Goal: Task Accomplishment & Management: Use online tool/utility

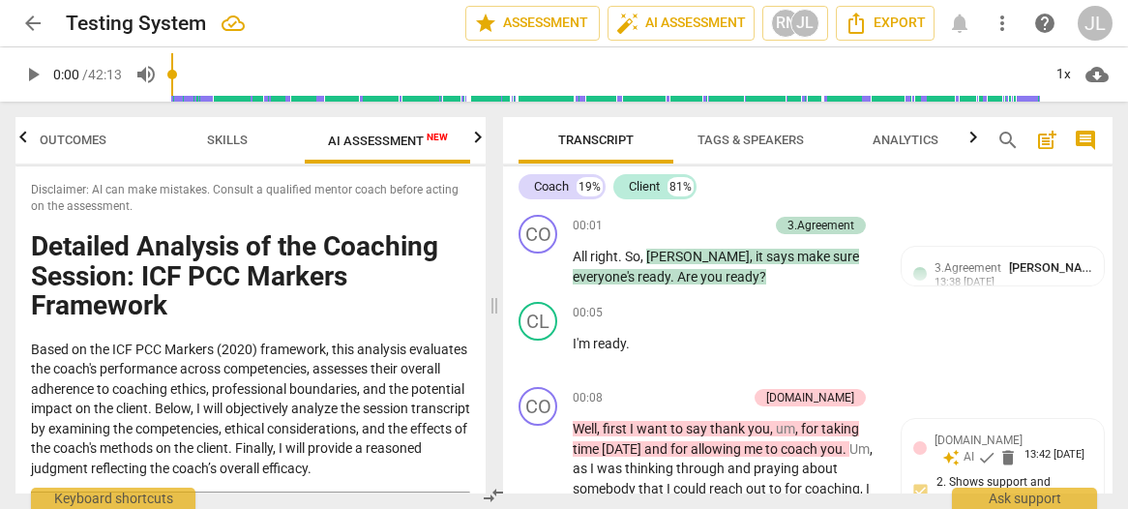
drag, startPoint x: 133, startPoint y: 469, endPoint x: 62, endPoint y: 154, distance: 323.3
click at [62, 154] on div "Outcomes Skills AI Assessment New Scores Disclaimer: AI can make mistakes. Cons…" at bounding box center [250, 305] width 470 height 376
copy div "Loremipsum: DO sit amet consecte. Adipisc e seddoeius tempor incid utlabo etdol…"
click at [974, 210] on div "CO play_arrow pause 00:01 + Add competency 3.Agreement keyboard_arrow_right All…" at bounding box center [807, 250] width 609 height 87
click at [551, 22] on span "star Assessment" at bounding box center [532, 23] width 117 height 23
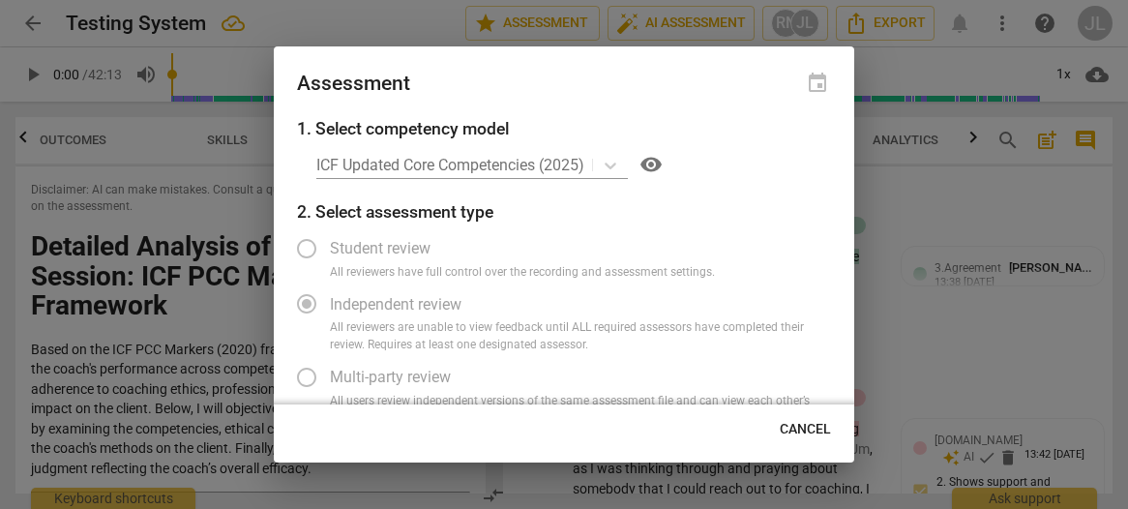
click at [612, 164] on div "ICF Updated Core Competencies (2025) visibility" at bounding box center [573, 164] width 515 height 31
click at [615, 169] on div "ICF Updated Core Competencies (2025) visibility" at bounding box center [573, 164] width 515 height 31
click at [819, 423] on span "Cancel" at bounding box center [805, 429] width 51 height 19
radio input "false"
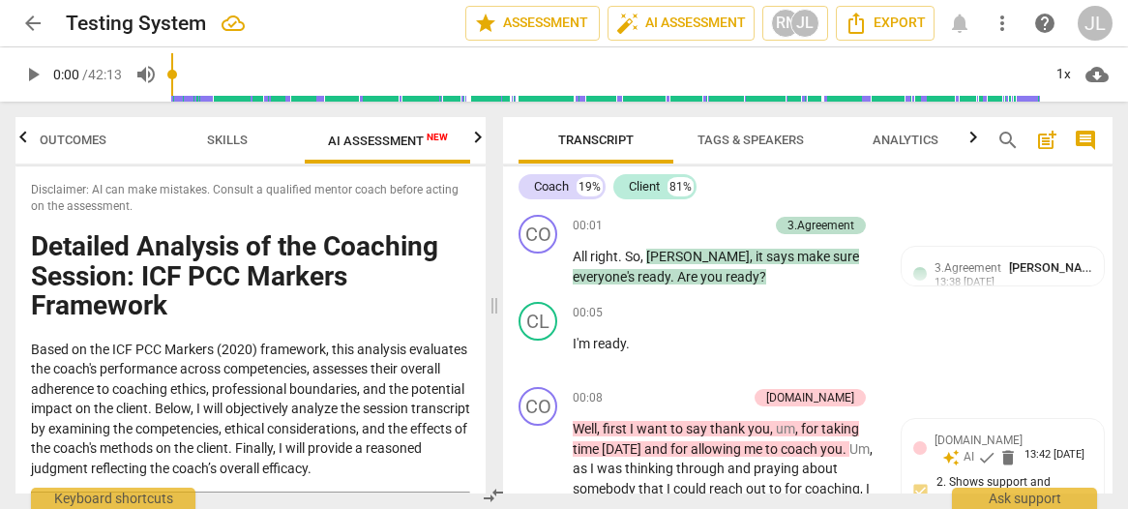
click at [1099, 27] on div "JL" at bounding box center [1094, 23] width 35 height 35
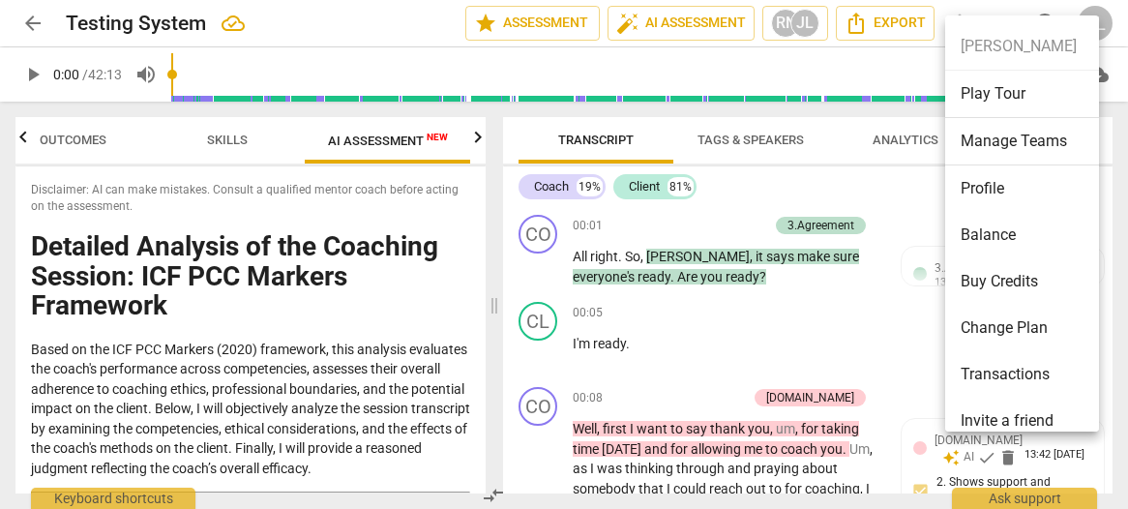
click at [1000, 190] on li "Profile" at bounding box center [1025, 188] width 161 height 46
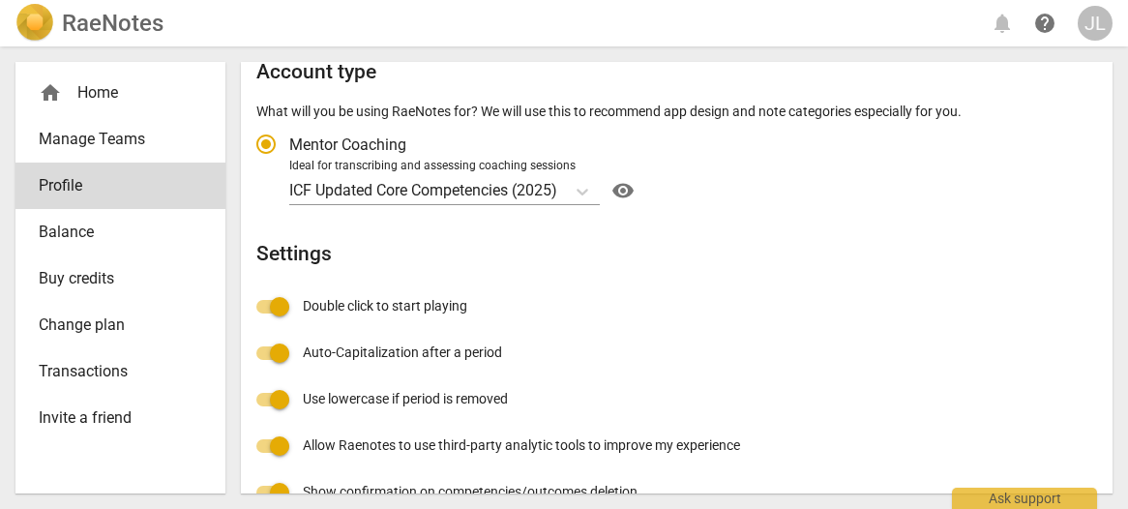
scroll to position [435, 0]
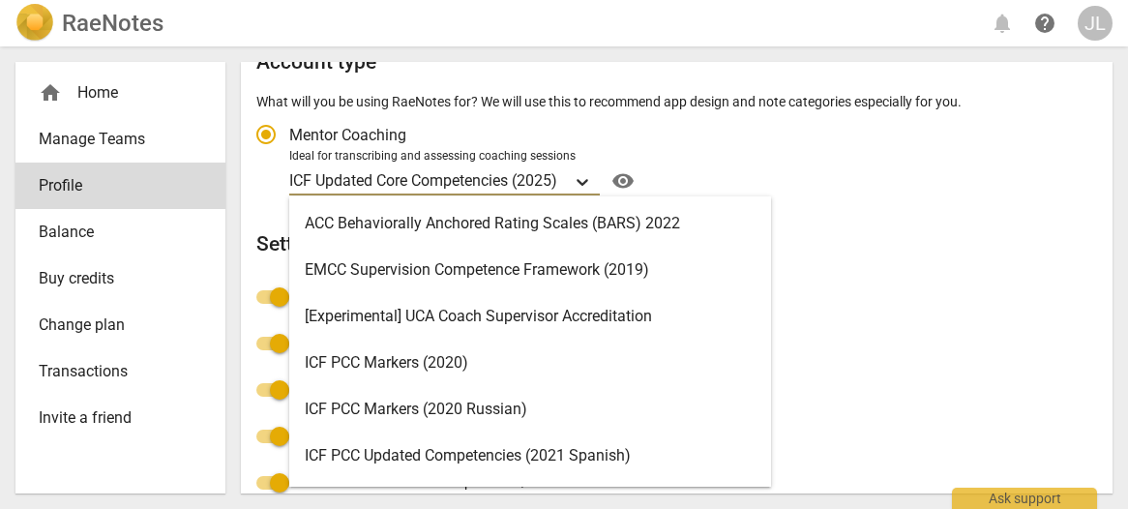
click at [589, 177] on icon "Account type" at bounding box center [582, 181] width 19 height 19
click at [0, 0] on input "Ideal for transcribing and assessing coaching sessions 19 results available. Us…" at bounding box center [0, 0] width 0 height 0
click at [481, 355] on div "ICF PCC Markers (2020)" at bounding box center [530, 362] width 482 height 46
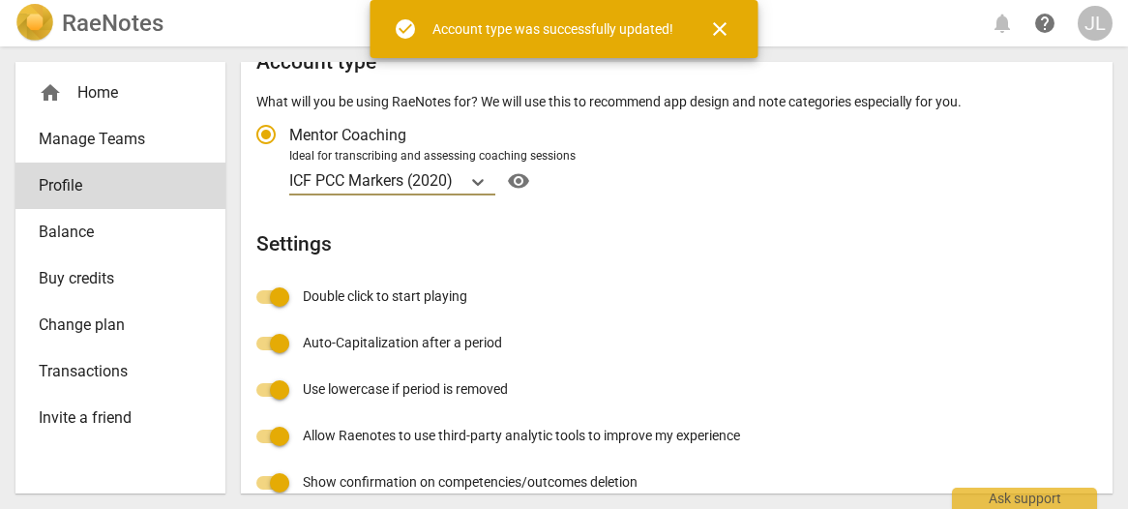
radio input "false"
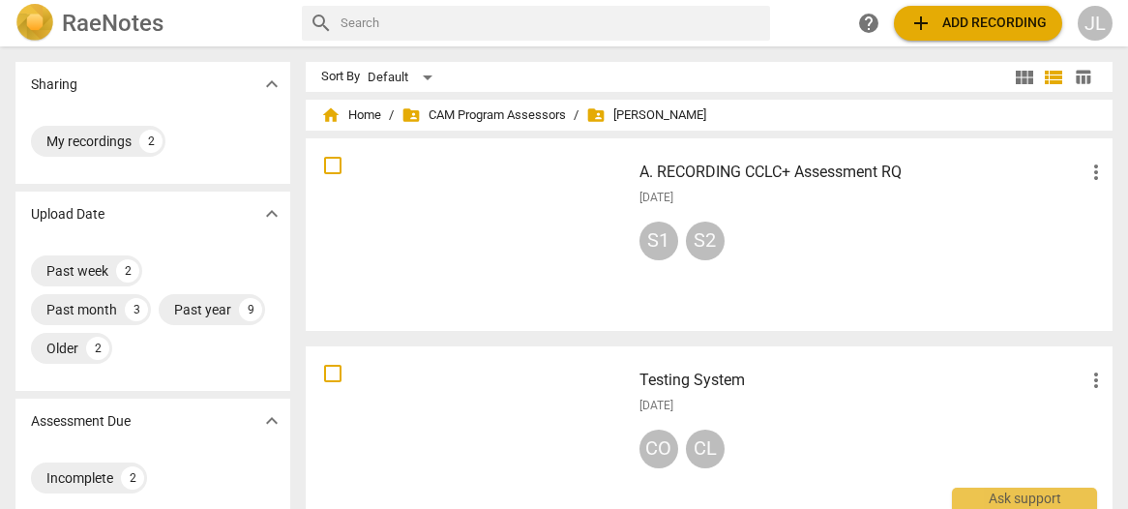
click at [435, 419] on div at bounding box center [467, 442] width 311 height 179
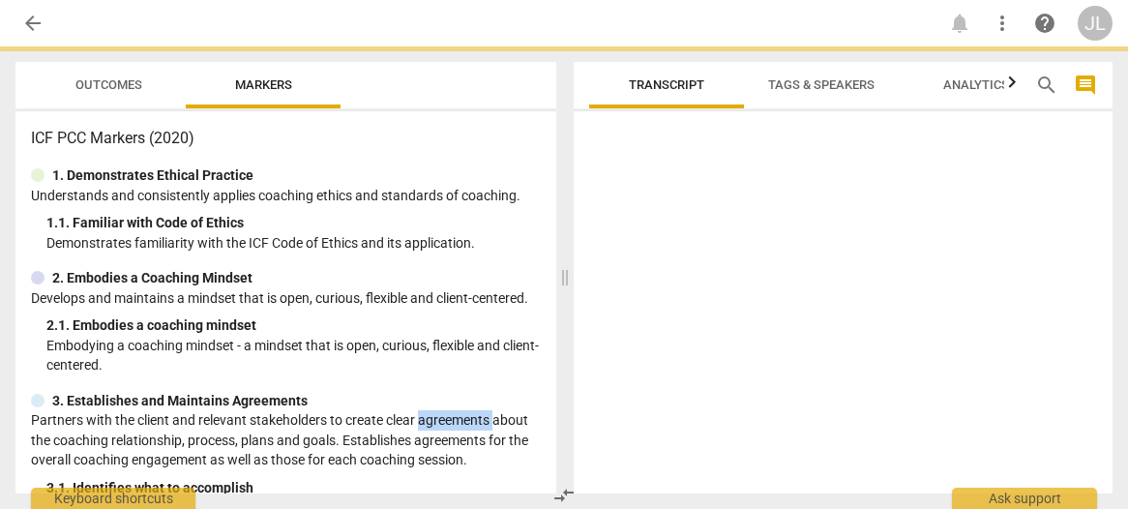
click at [435, 419] on p "Partners with the client and relevant stakeholders to create clear agreements a…" at bounding box center [286, 440] width 510 height 60
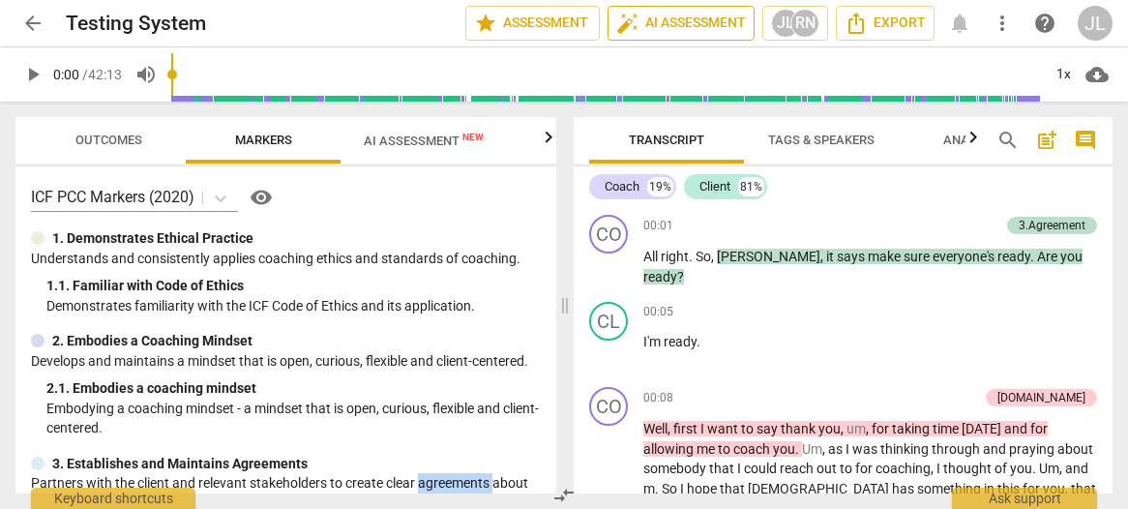
click at [672, 27] on span "auto_fix_high AI Assessment" at bounding box center [681, 23] width 130 height 23
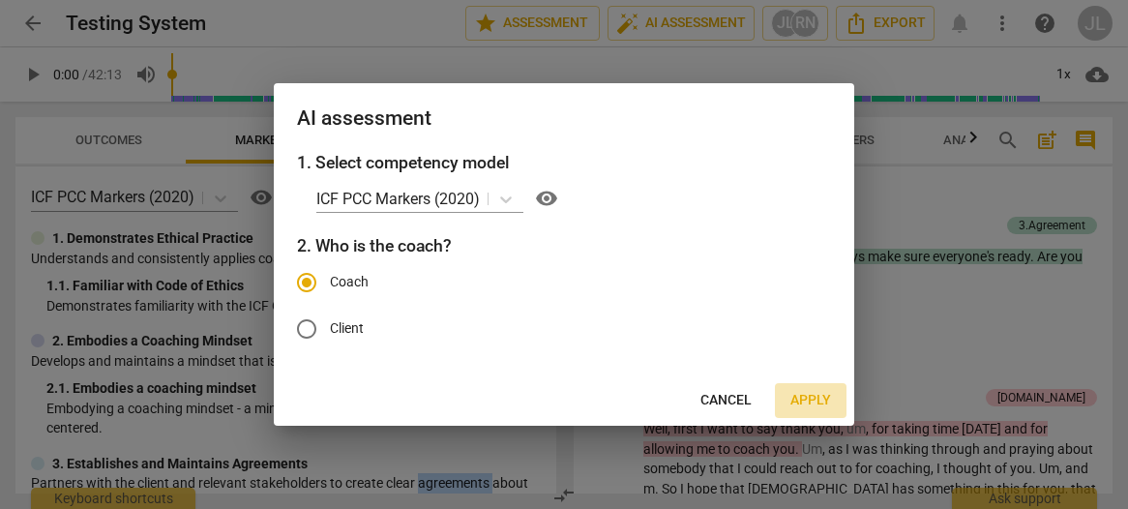
click at [804, 403] on span "Apply" at bounding box center [810, 400] width 41 height 19
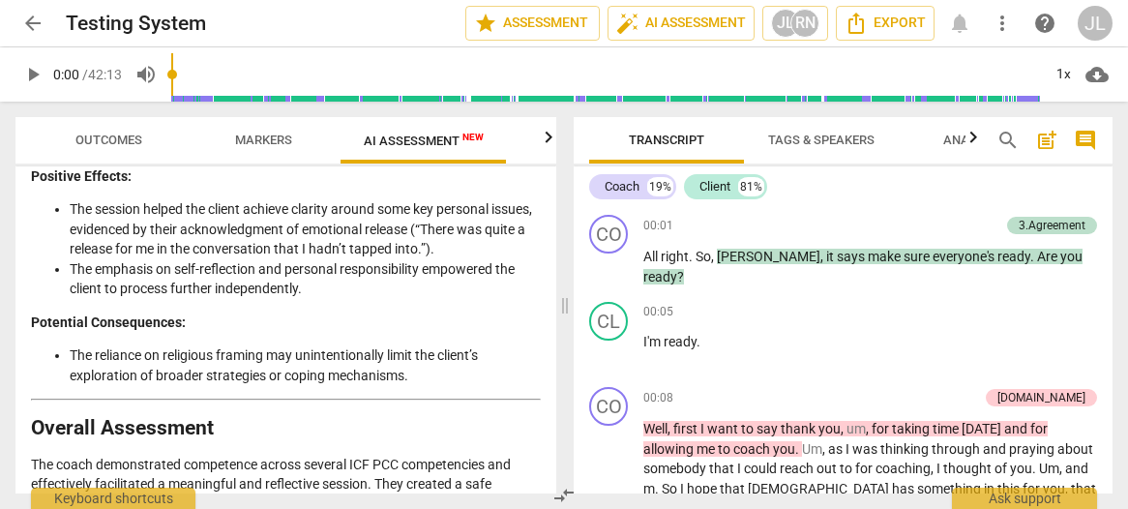
scroll to position [4201, 0]
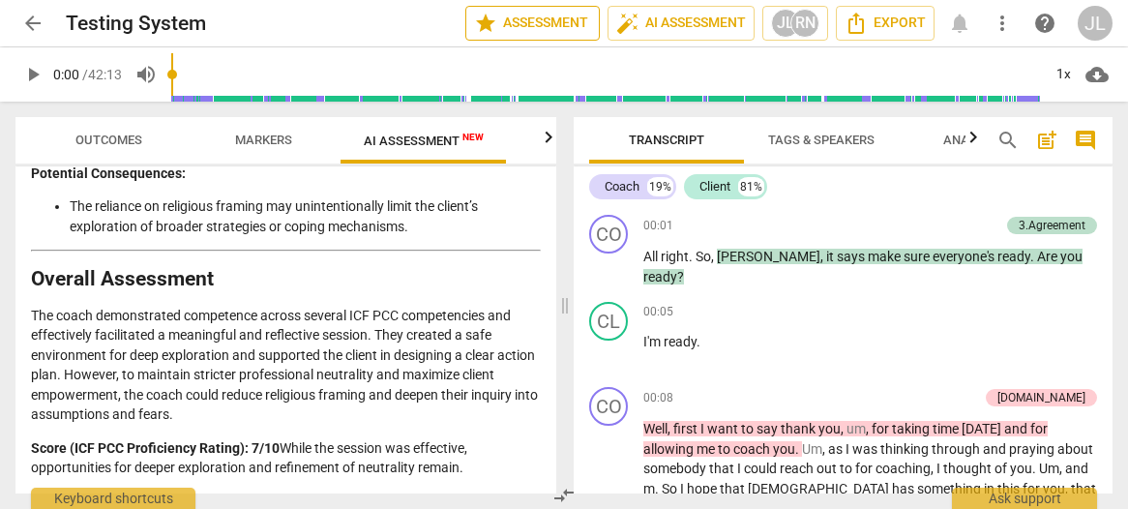
click at [565, 19] on span "star Assessment" at bounding box center [532, 23] width 117 height 23
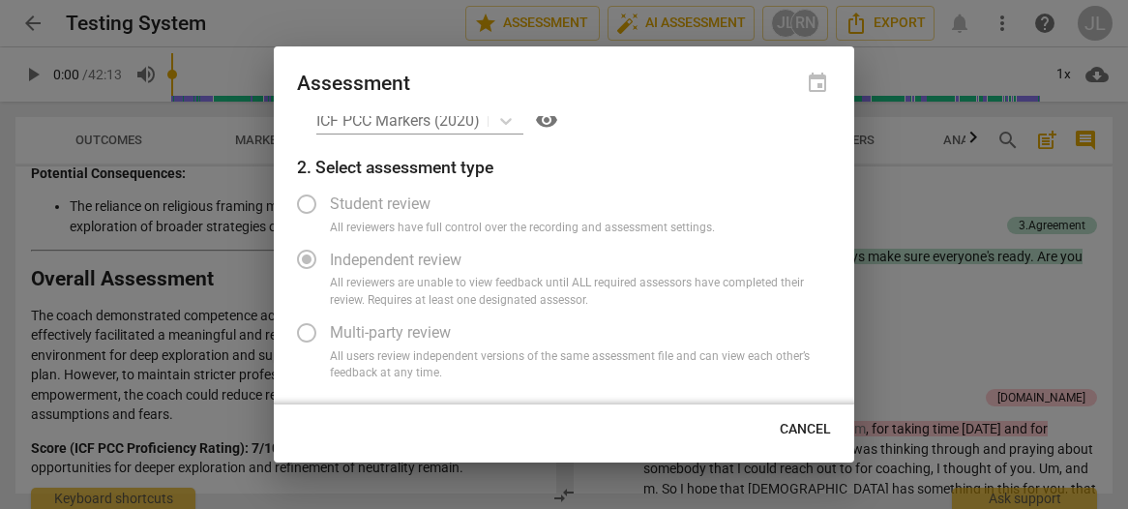
scroll to position [49, 0]
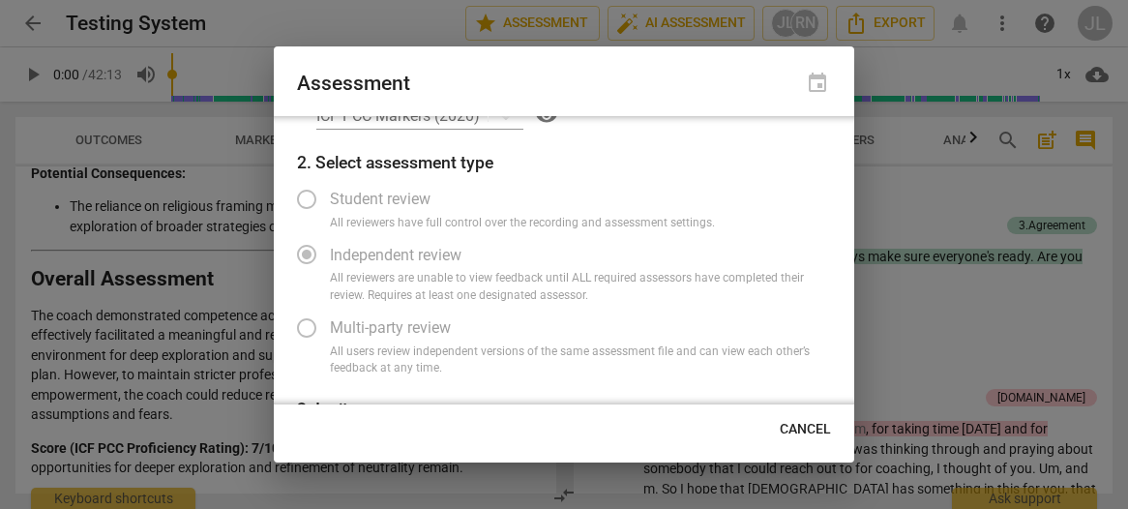
click at [301, 258] on label "Independent review" at bounding box center [549, 254] width 532 height 46
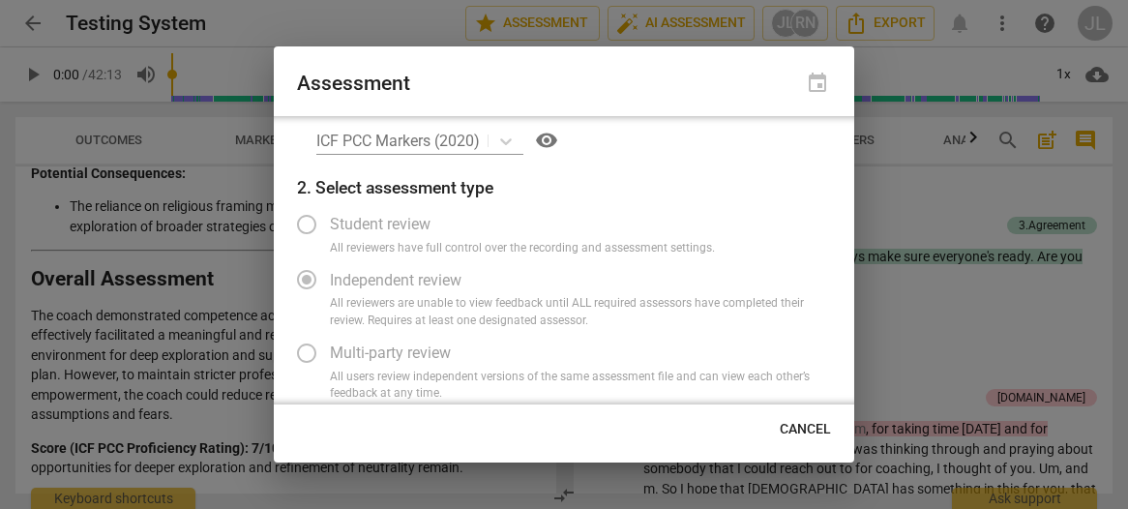
scroll to position [0, 0]
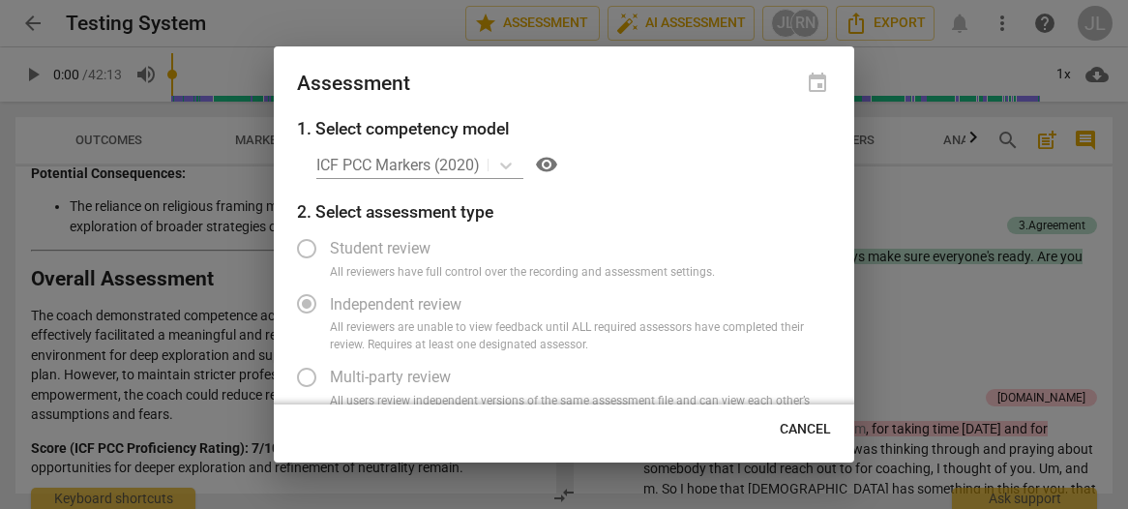
click at [909, 202] on div at bounding box center [564, 254] width 1128 height 509
radio input "false"
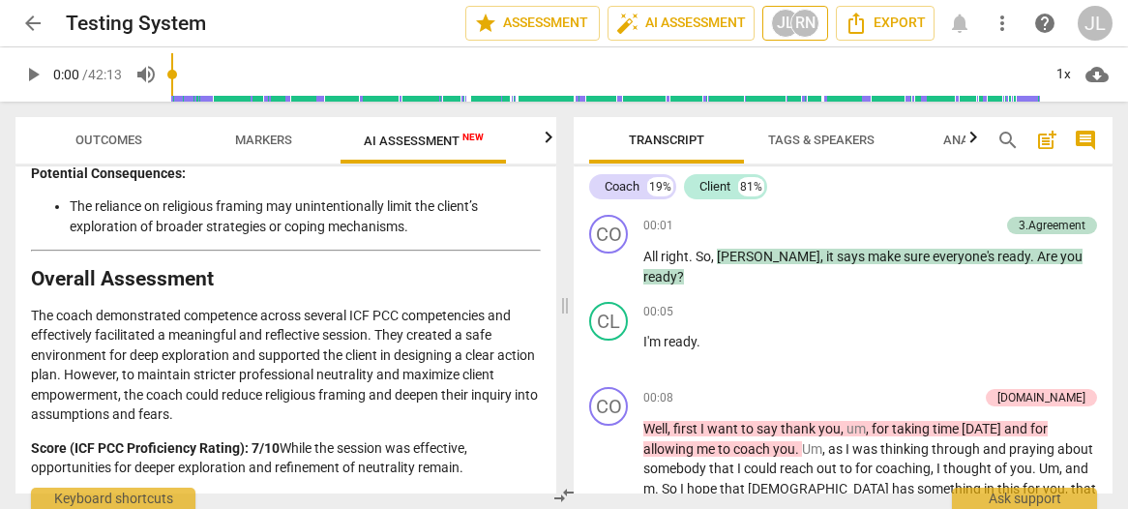
click at [792, 25] on div "RN" at bounding box center [804, 23] width 29 height 29
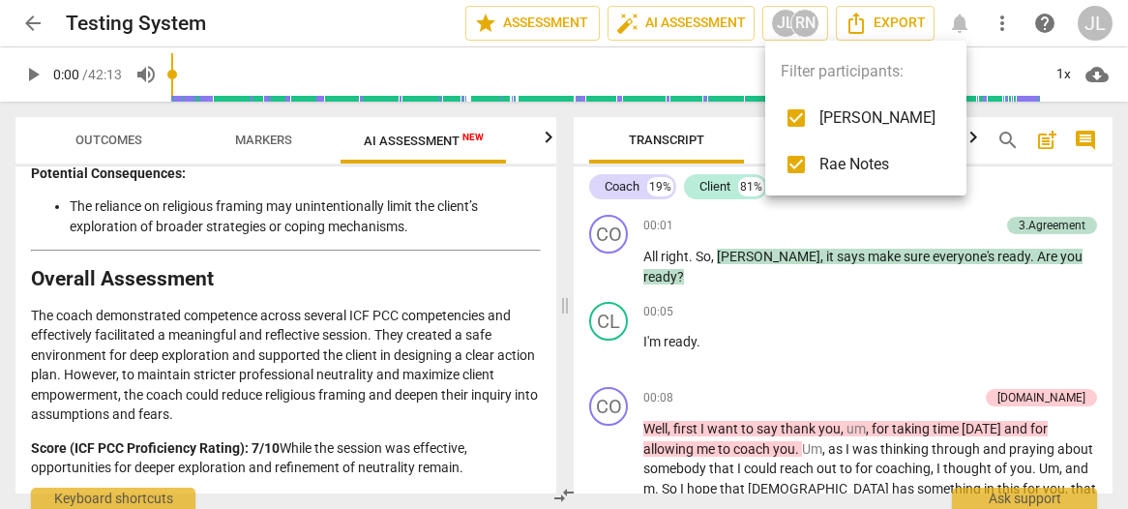
click at [852, 224] on div at bounding box center [564, 254] width 1128 height 509
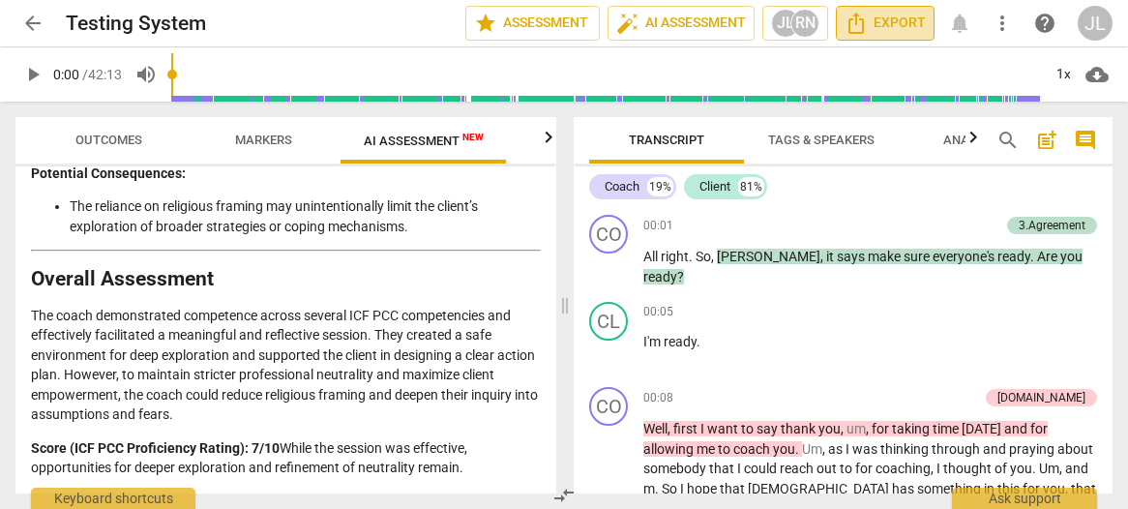
click at [891, 28] on span "Export" at bounding box center [884, 23] width 81 height 23
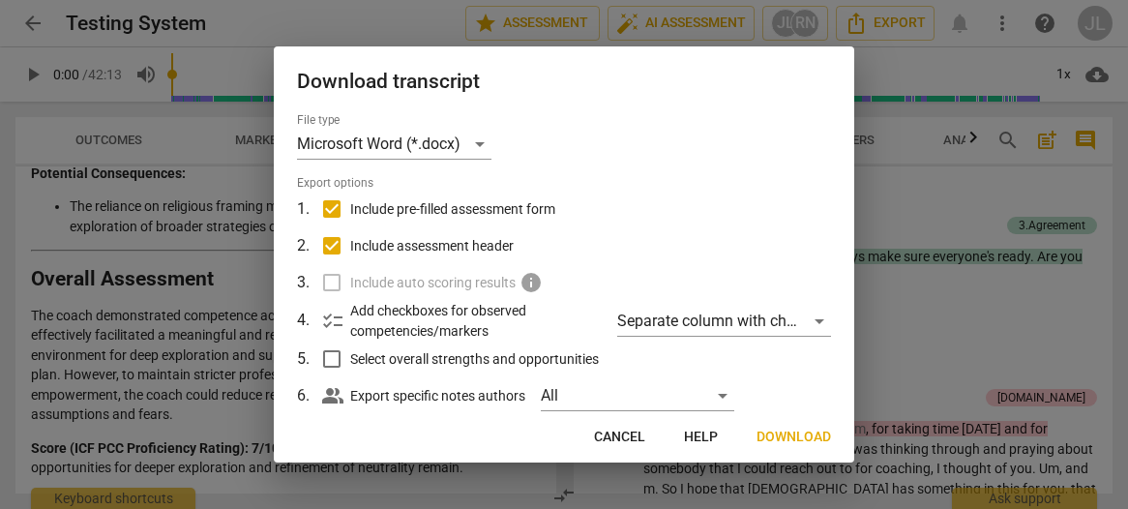
click at [904, 163] on div at bounding box center [564, 254] width 1128 height 509
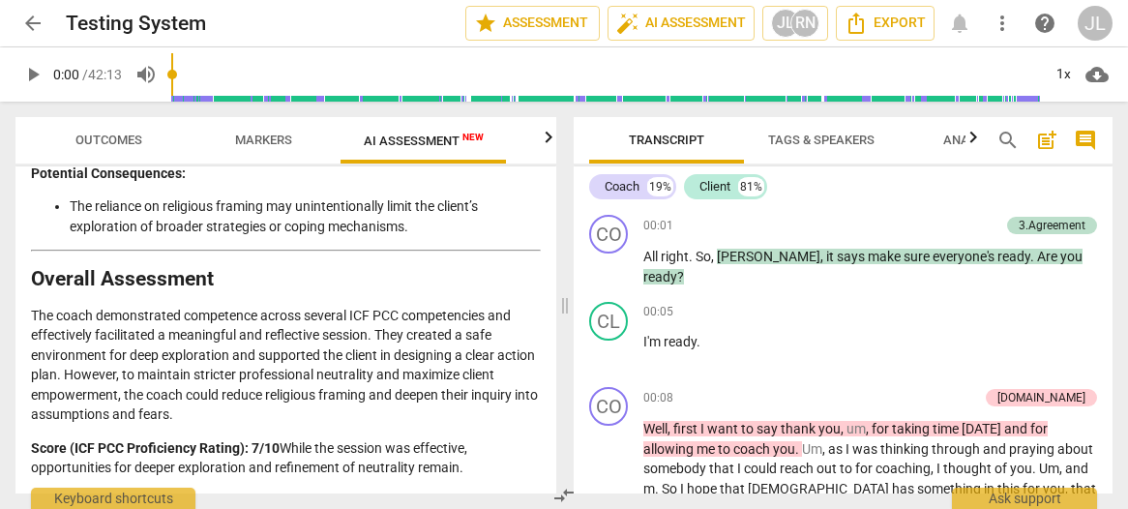
click at [268, 145] on span "Markers" at bounding box center [263, 140] width 57 height 15
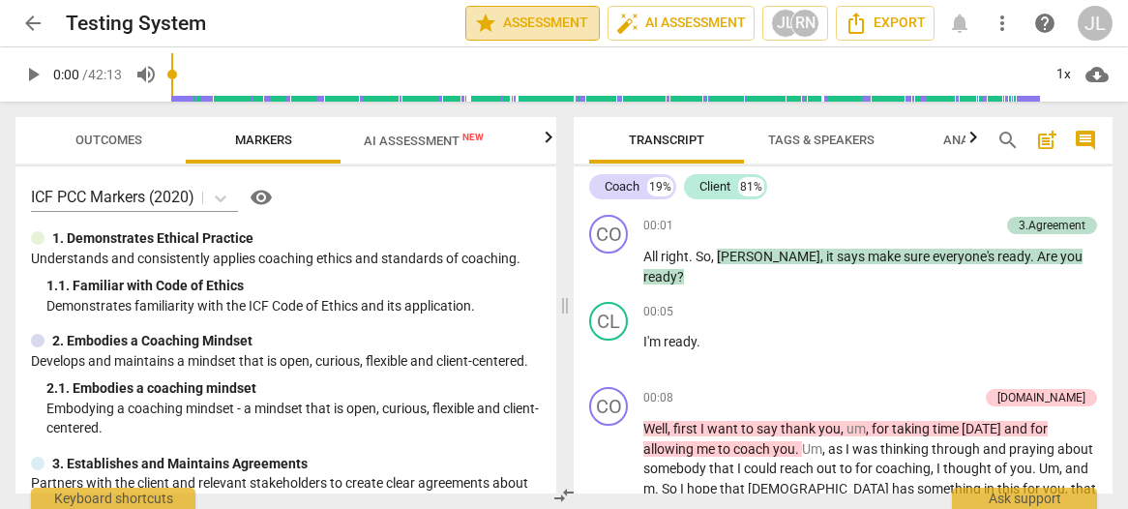
click at [522, 22] on span "star Assessment" at bounding box center [532, 23] width 117 height 23
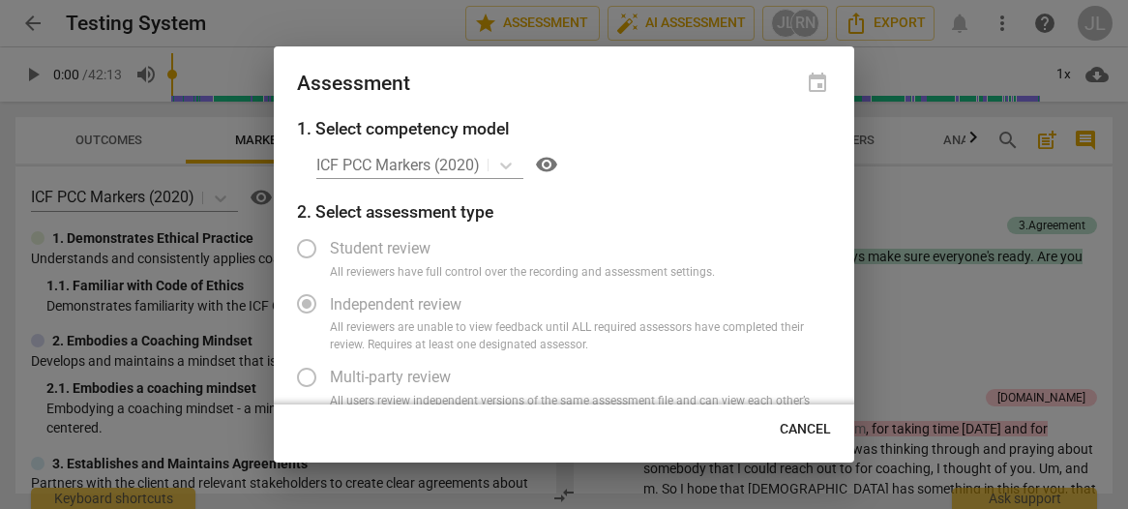
click at [310, 251] on label "Student review" at bounding box center [549, 248] width 532 height 46
click at [817, 423] on span "Cancel" at bounding box center [805, 429] width 51 height 19
radio input "false"
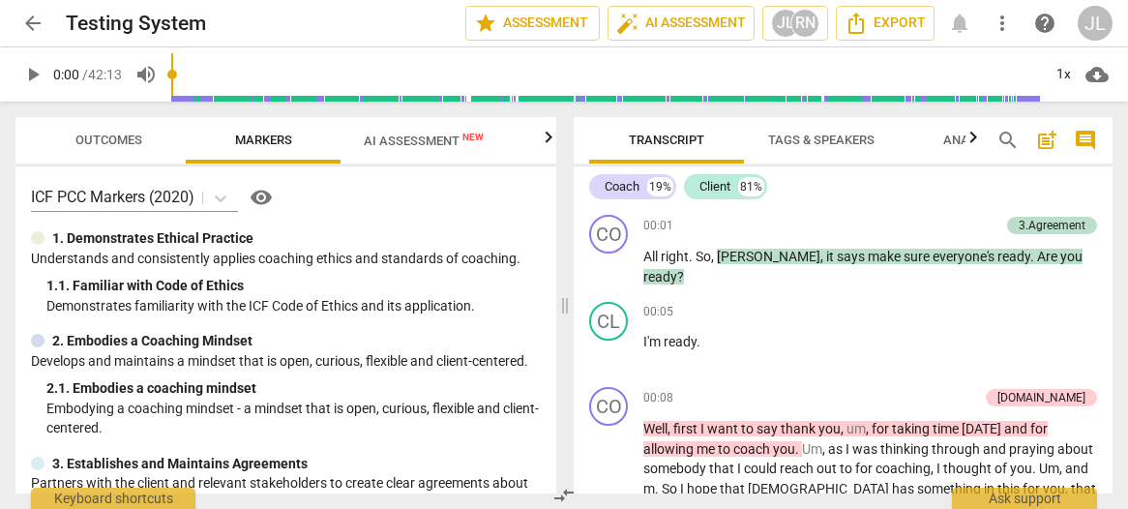
drag, startPoint x: 549, startPoint y: 179, endPoint x: 551, endPoint y: 204, distance: 25.2
click at [551, 204] on div "ICF PCC Markers (2020) visibility 1. Demonstrates Ethical Practice Understands …" at bounding box center [285, 329] width 541 height 327
click at [33, 28] on span "arrow_back" at bounding box center [32, 23] width 23 height 23
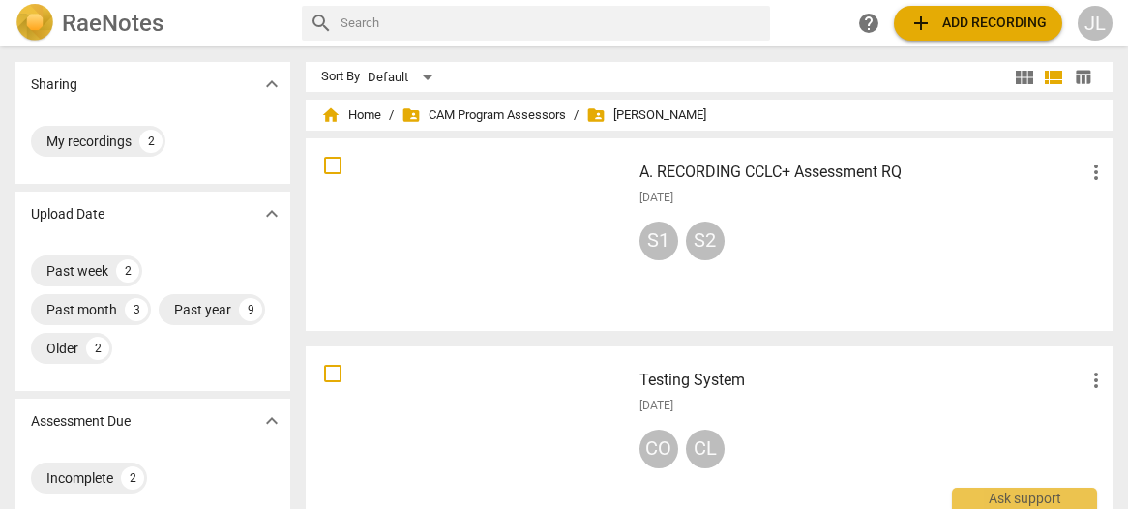
click at [516, 214] on div at bounding box center [467, 234] width 311 height 179
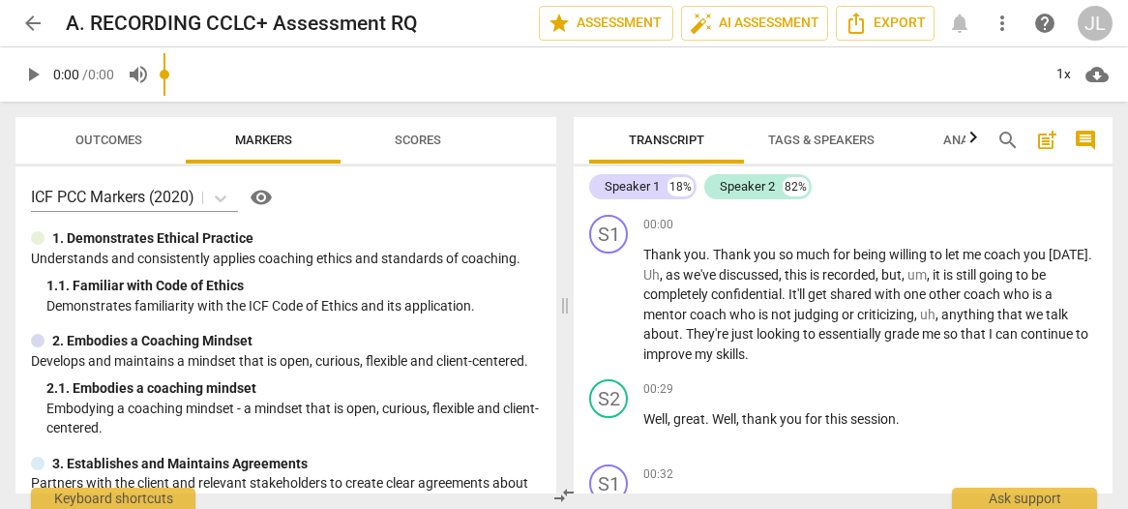
click at [1097, 24] on div "JL" at bounding box center [1094, 23] width 35 height 35
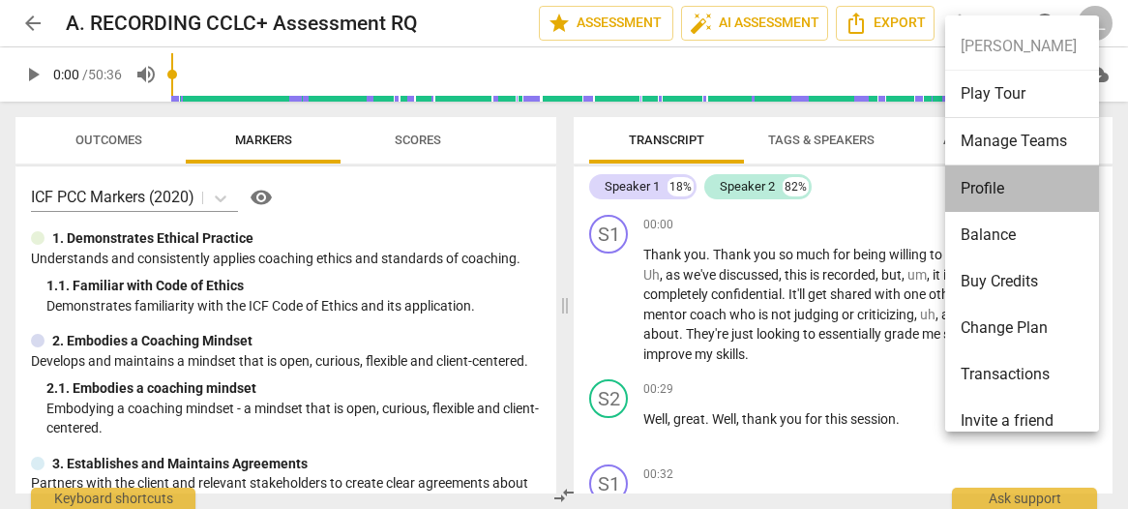
click at [1006, 186] on li "Profile" at bounding box center [1025, 188] width 161 height 46
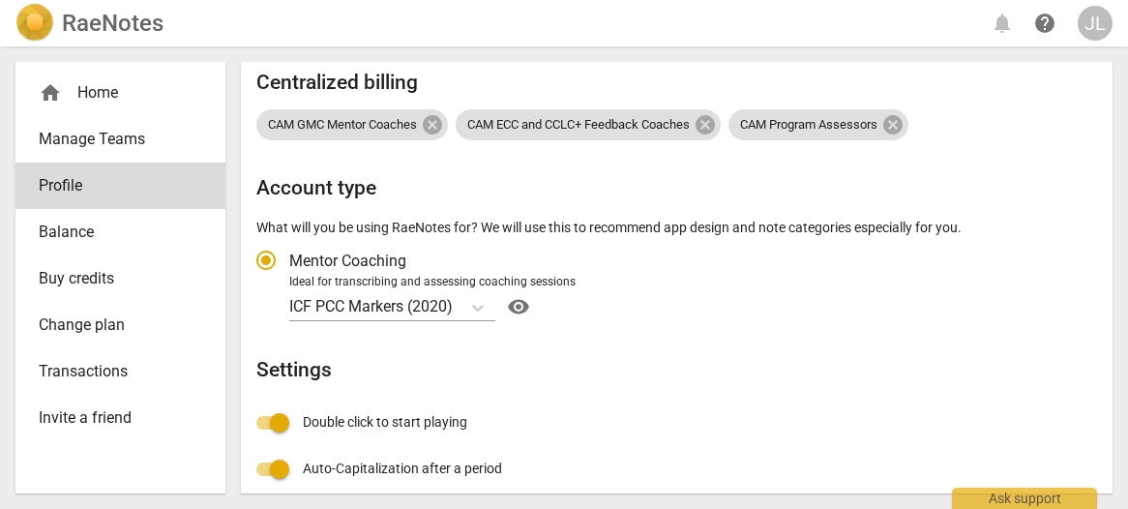
scroll to position [317, 0]
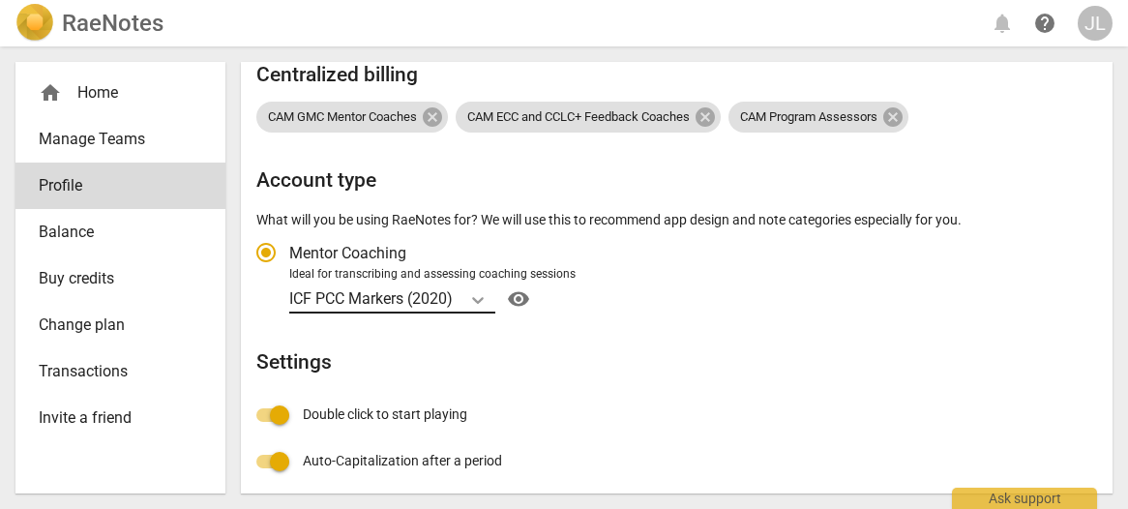
click at [470, 303] on icon "Account type" at bounding box center [477, 299] width 19 height 19
click at [0, 0] on input "Ideal for transcribing and assessing coaching sessions ICF PCC Markers (2020) v…" at bounding box center [0, 0] width 0 height 0
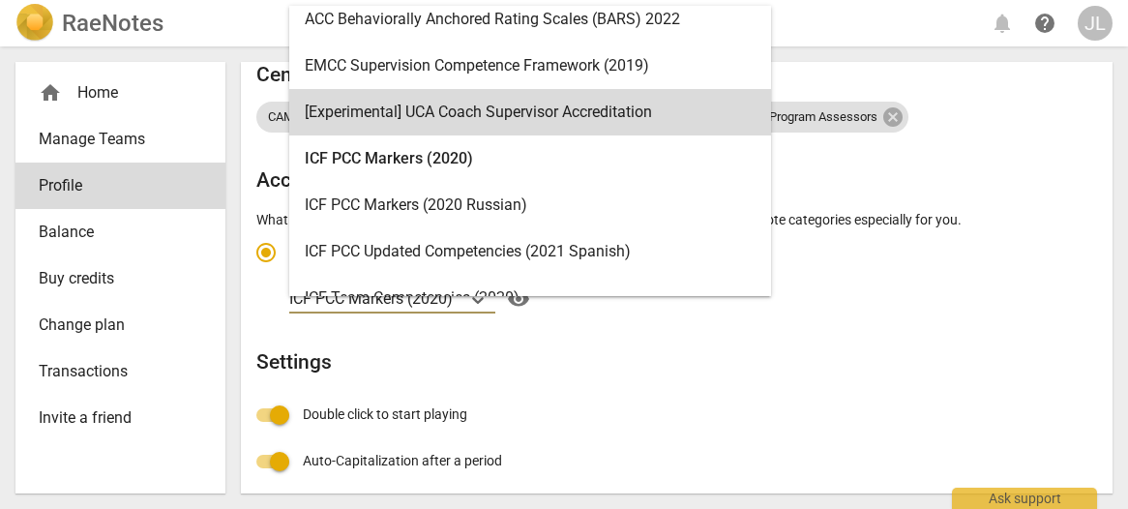
scroll to position [0, 0]
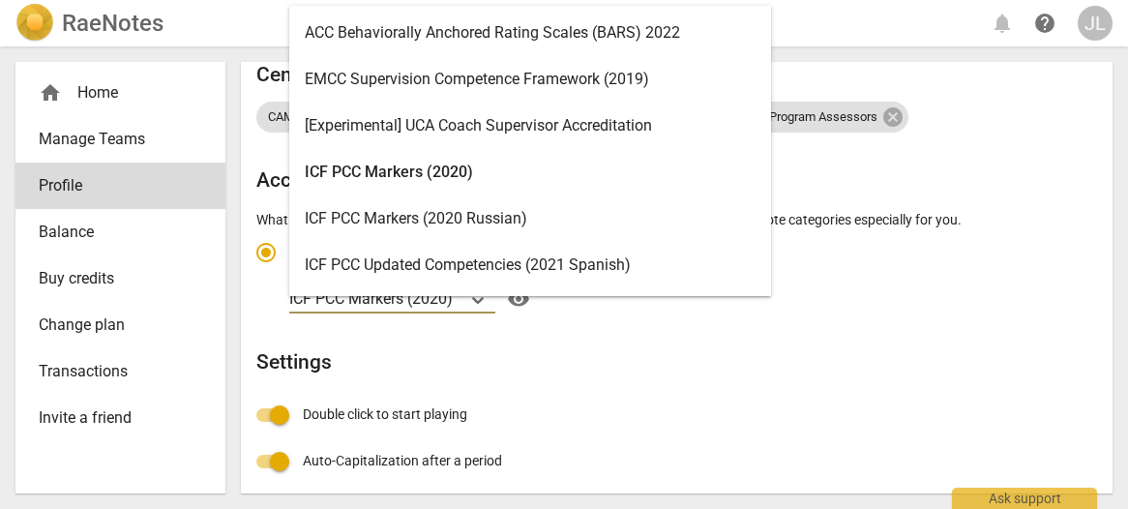
click at [536, 28] on div "ACC Behaviorally Anchored Rating Scales (BARS) 2022" at bounding box center [530, 33] width 482 height 46
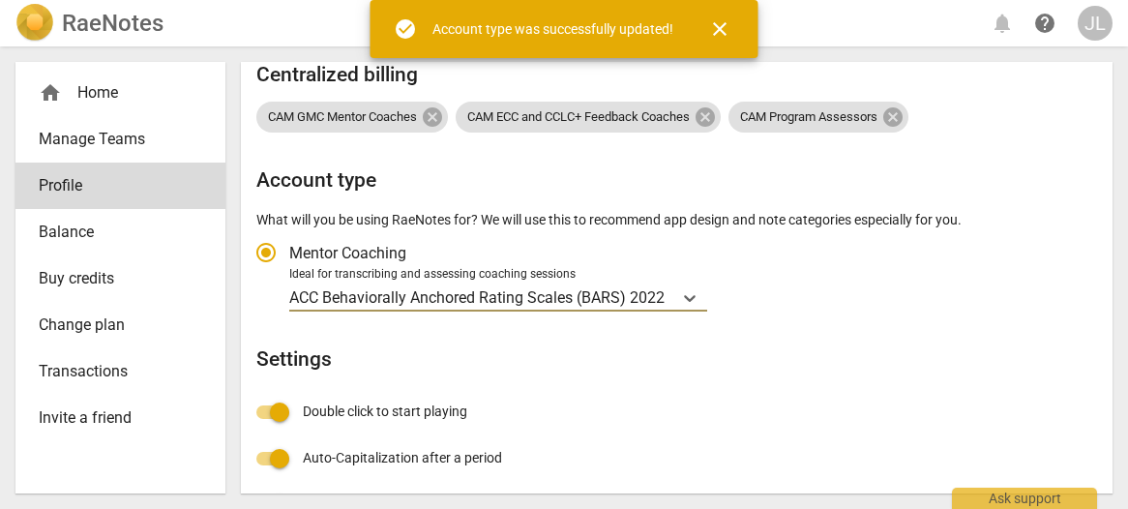
radio input "false"
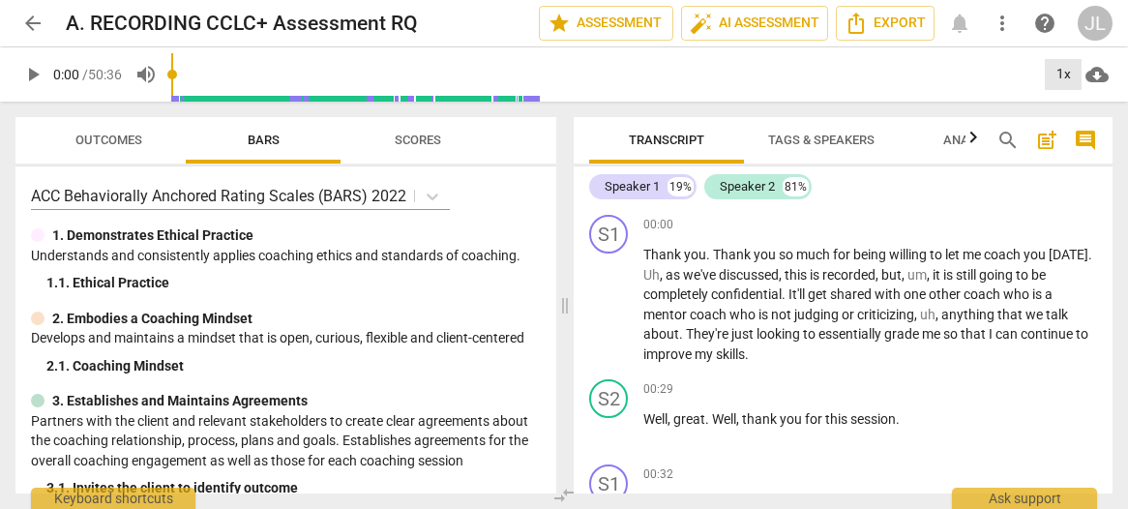
click at [1067, 77] on div "1x" at bounding box center [1063, 74] width 37 height 31
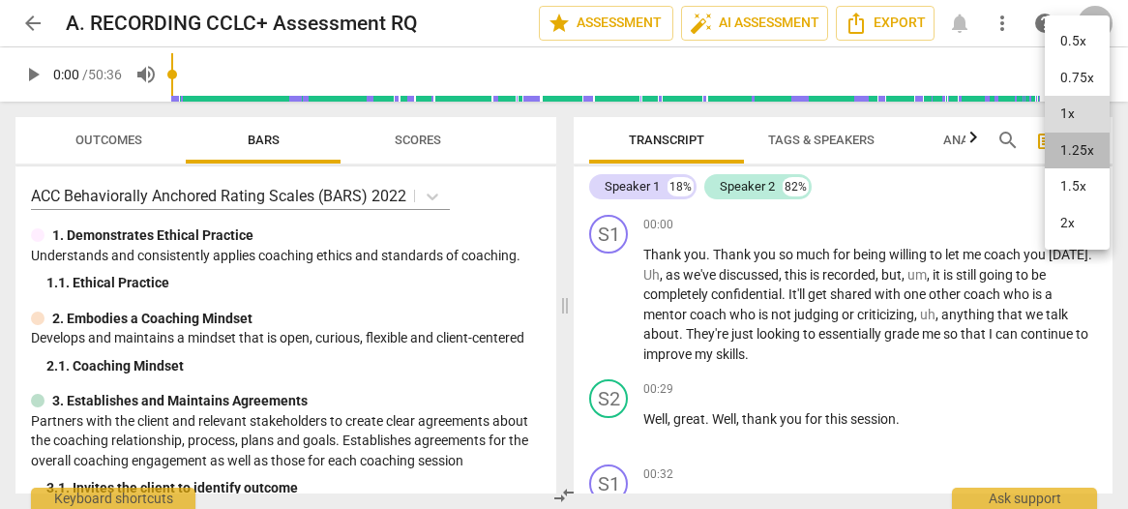
click at [1068, 139] on li "1.25x" at bounding box center [1077, 151] width 65 height 37
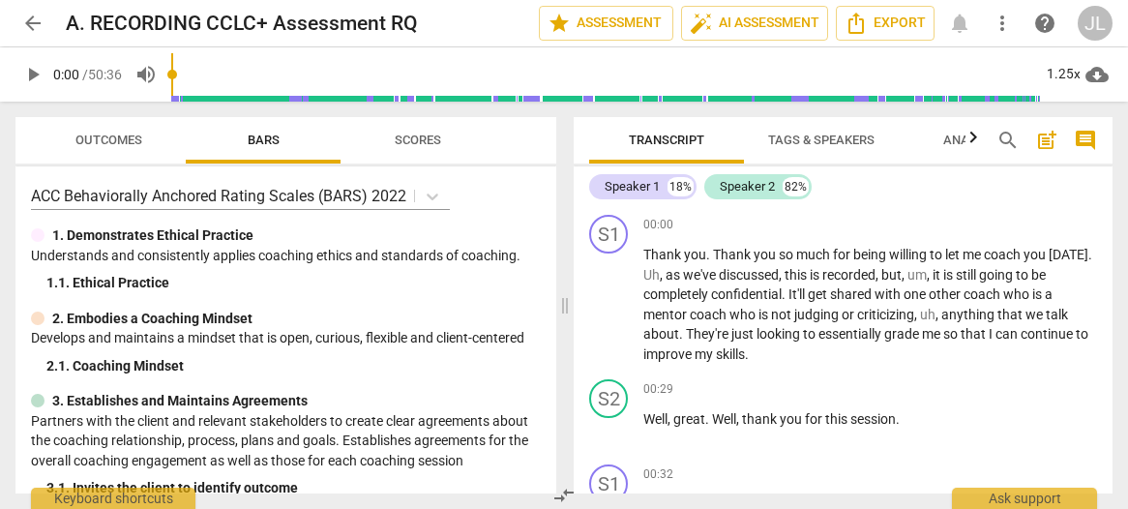
click at [1080, 134] on span "comment" at bounding box center [1085, 140] width 23 height 23
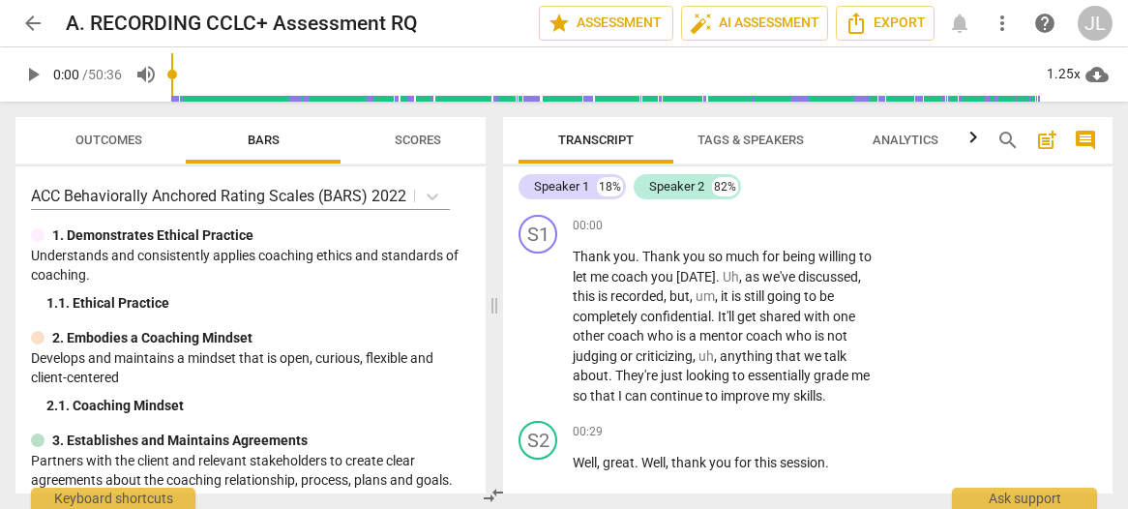
click at [776, 144] on span "Tags & Speakers" at bounding box center [750, 140] width 106 height 15
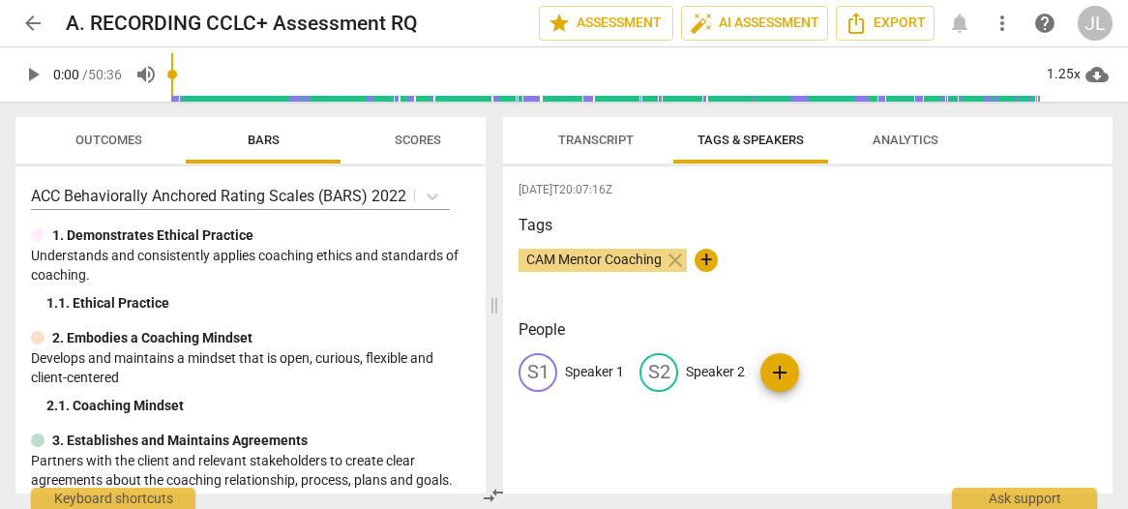
click at [602, 369] on p "Speaker 1" at bounding box center [594, 372] width 59 height 20
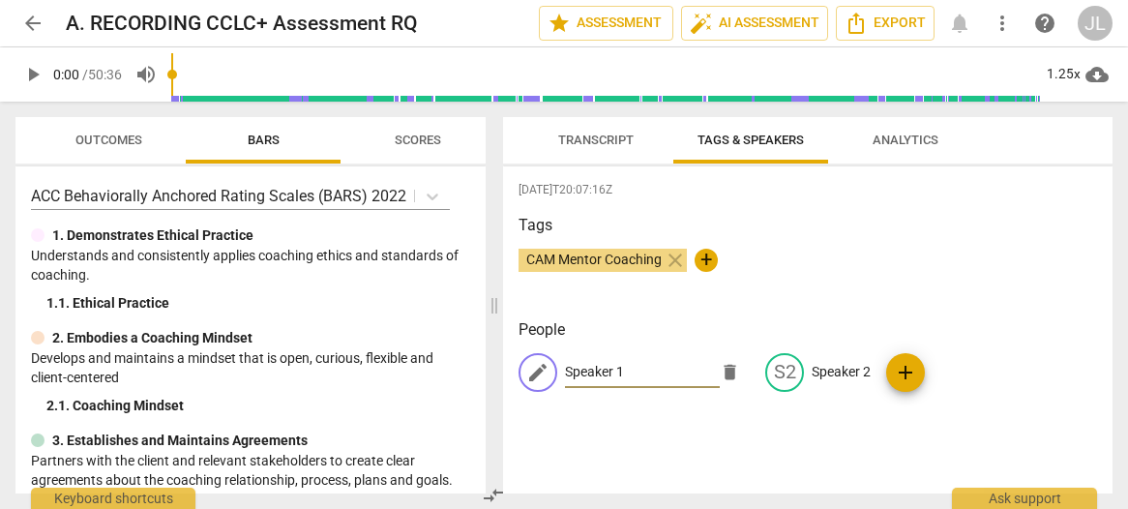
click at [602, 369] on input "Speaker 1" at bounding box center [642, 372] width 155 height 31
drag, startPoint x: 602, startPoint y: 368, endPoint x: 566, endPoint y: 371, distance: 36.0
click at [566, 371] on input "SpeakCoach" at bounding box center [642, 372] width 155 height 31
type input "Coach"
click at [828, 364] on p "Speaker 2" at bounding box center [840, 372] width 59 height 20
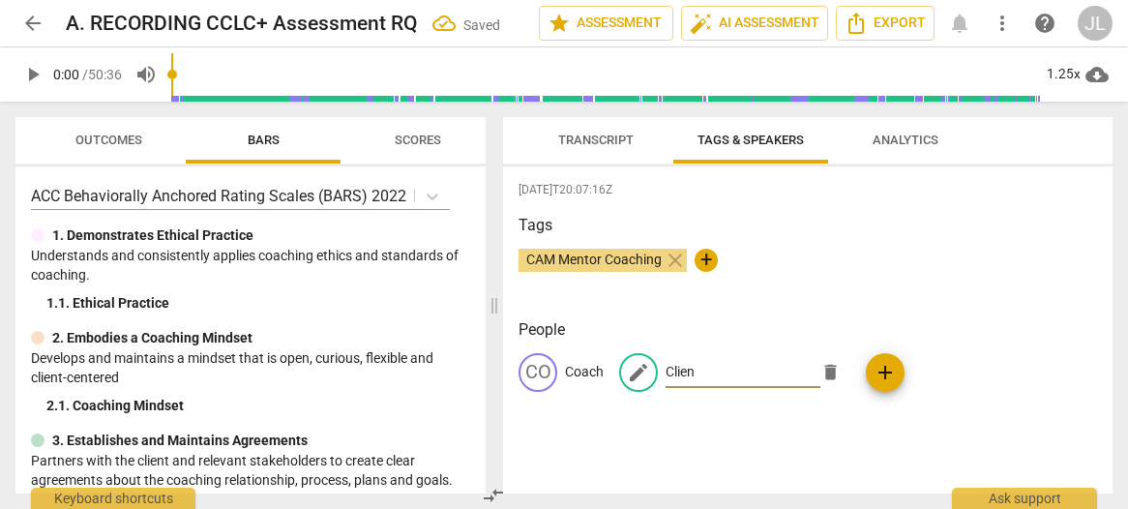
type input "Client"
click at [579, 147] on span "Transcript" at bounding box center [595, 140] width 75 height 15
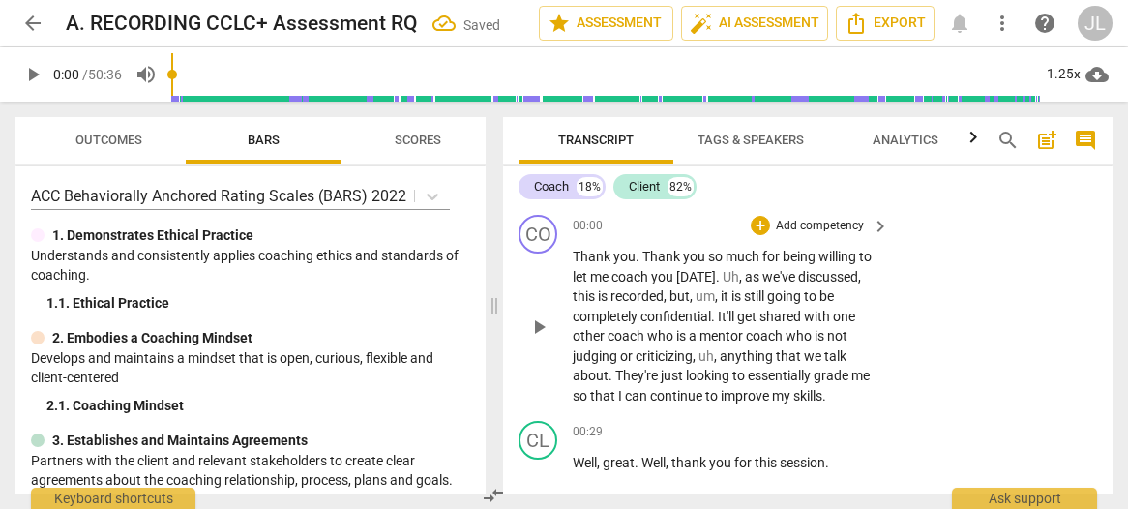
click at [1105, 226] on div "CO play_arrow pause 00:00 + Add competency keyboard_arrow_right Thank you . Tha…" at bounding box center [807, 310] width 609 height 206
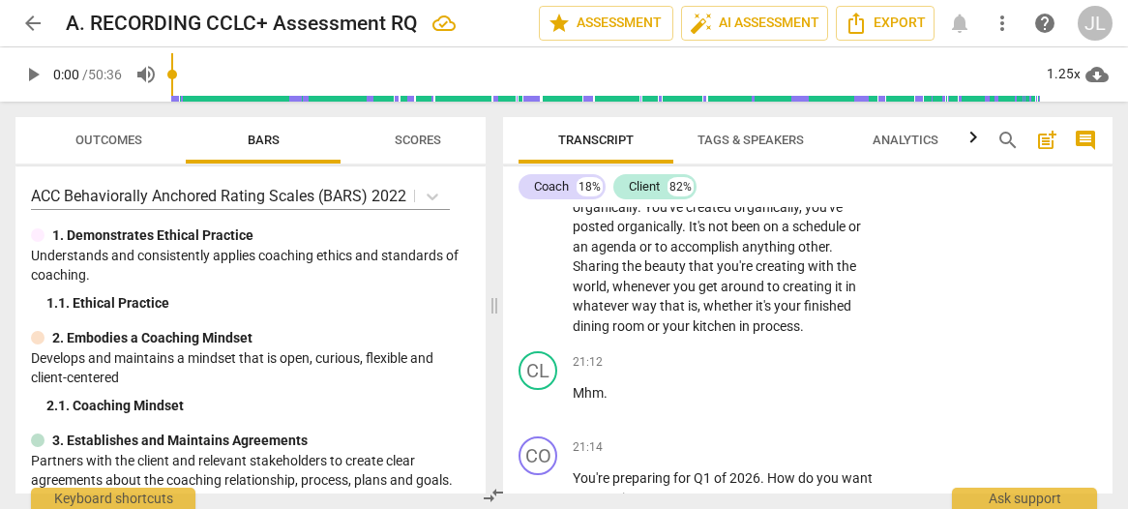
scroll to position [6574, 0]
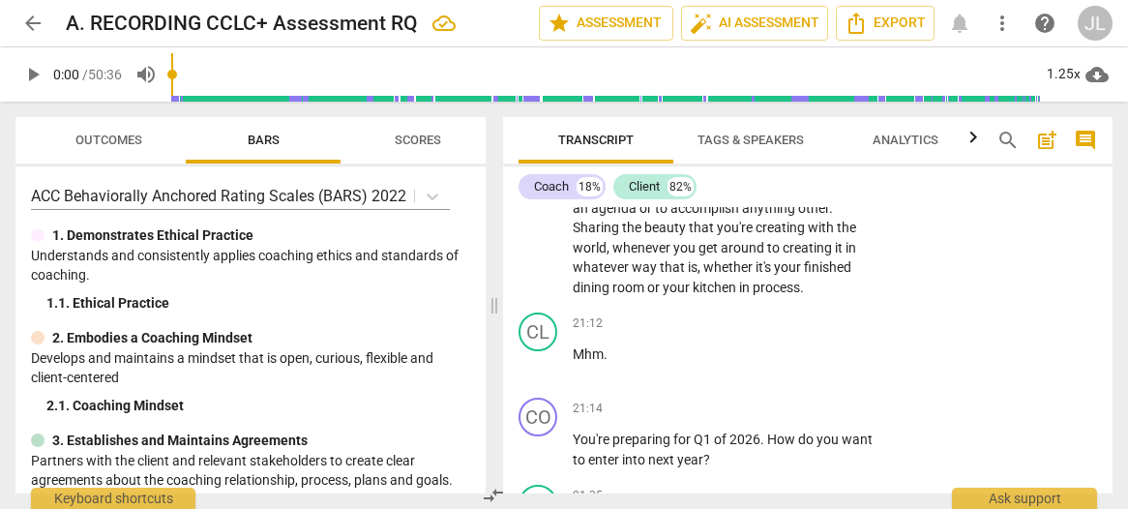
click at [651, 116] on span "." at bounding box center [652, 108] width 7 height 15
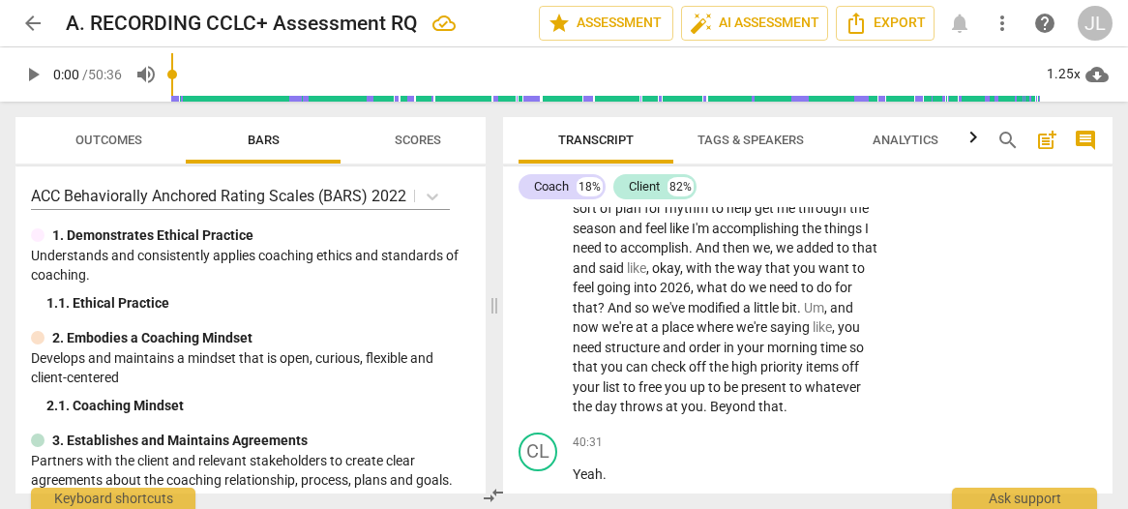
scroll to position [12000, 0]
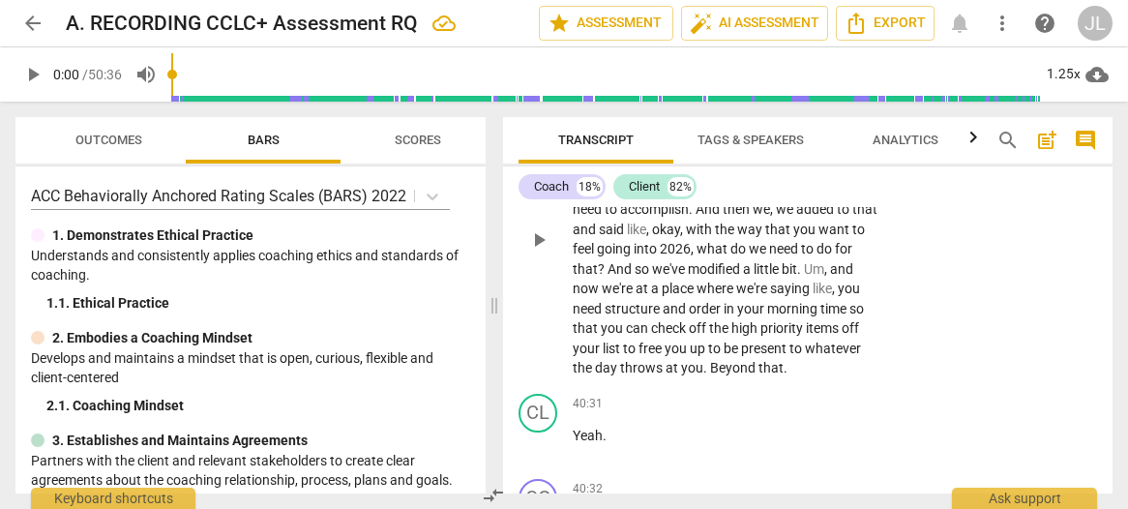
click at [600, 118] on span "We'Ll" at bounding box center [590, 110] width 34 height 15
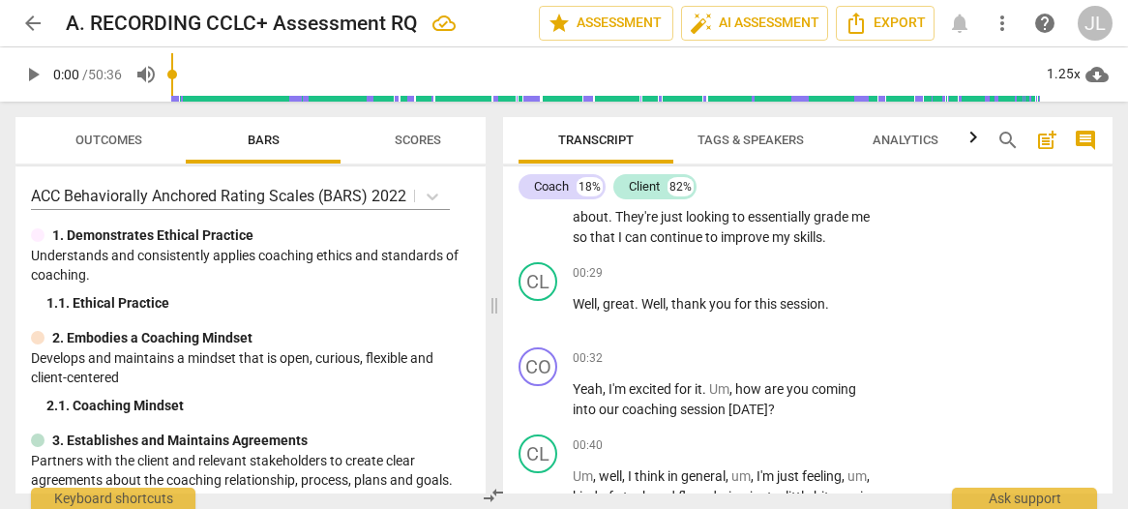
scroll to position [0, 0]
